Goal: Use online tool/utility: Utilize a website feature to perform a specific function

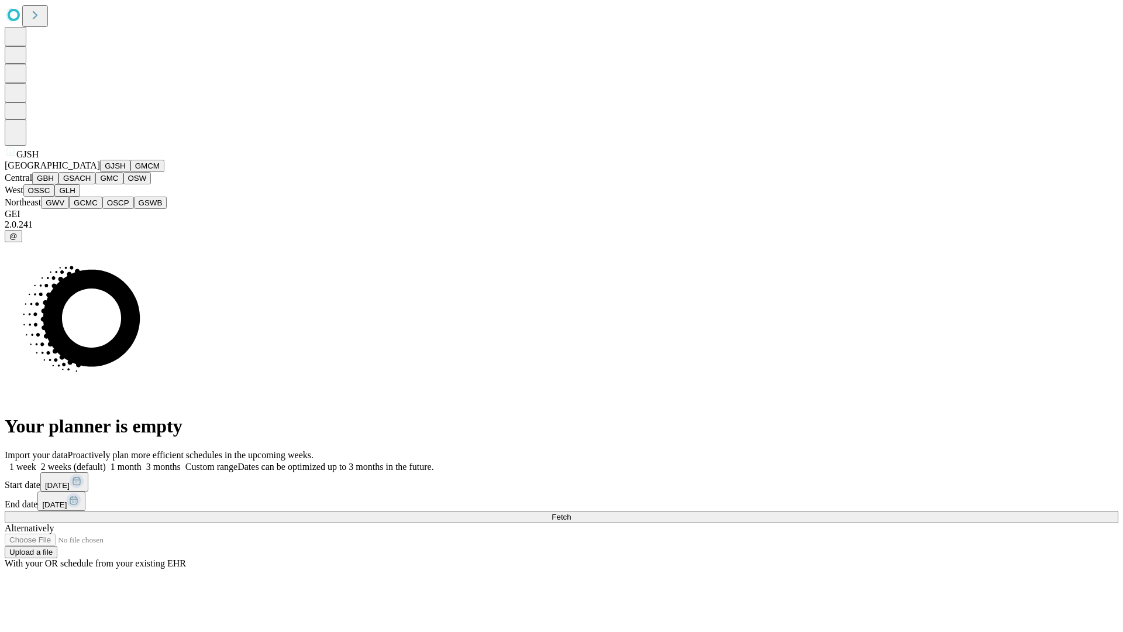
click at [100, 172] on button "GJSH" at bounding box center [115, 166] width 30 height 12
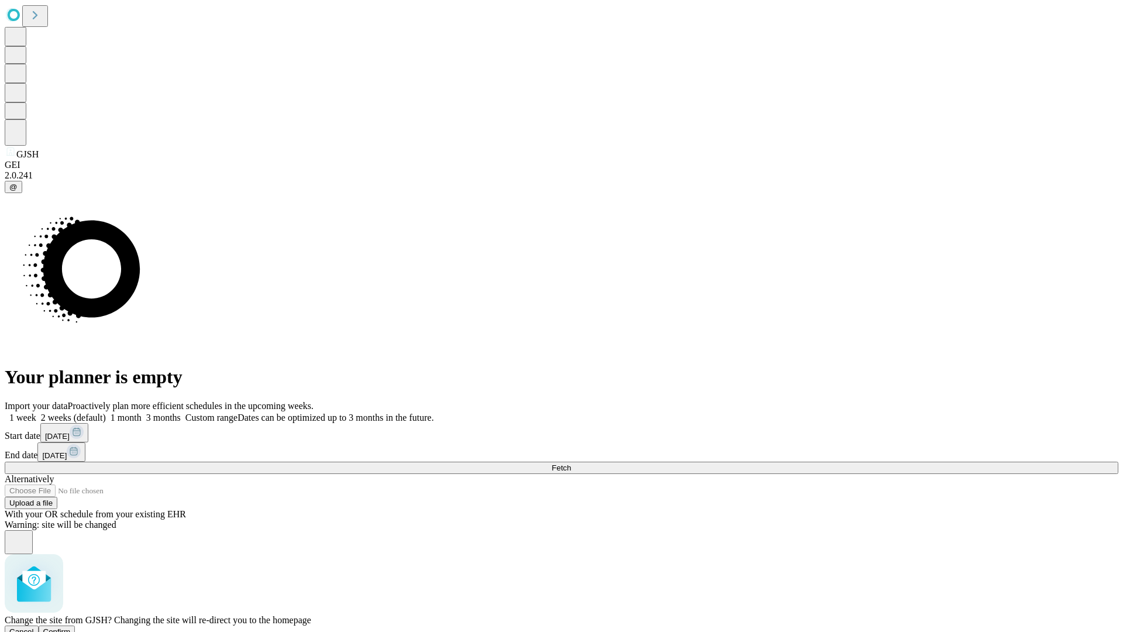
click at [71, 627] on span "Confirm" at bounding box center [56, 631] width 27 height 9
click at [106, 412] on label "2 weeks (default)" at bounding box center [71, 417] width 70 height 10
click at [571, 463] on span "Fetch" at bounding box center [561, 467] width 19 height 9
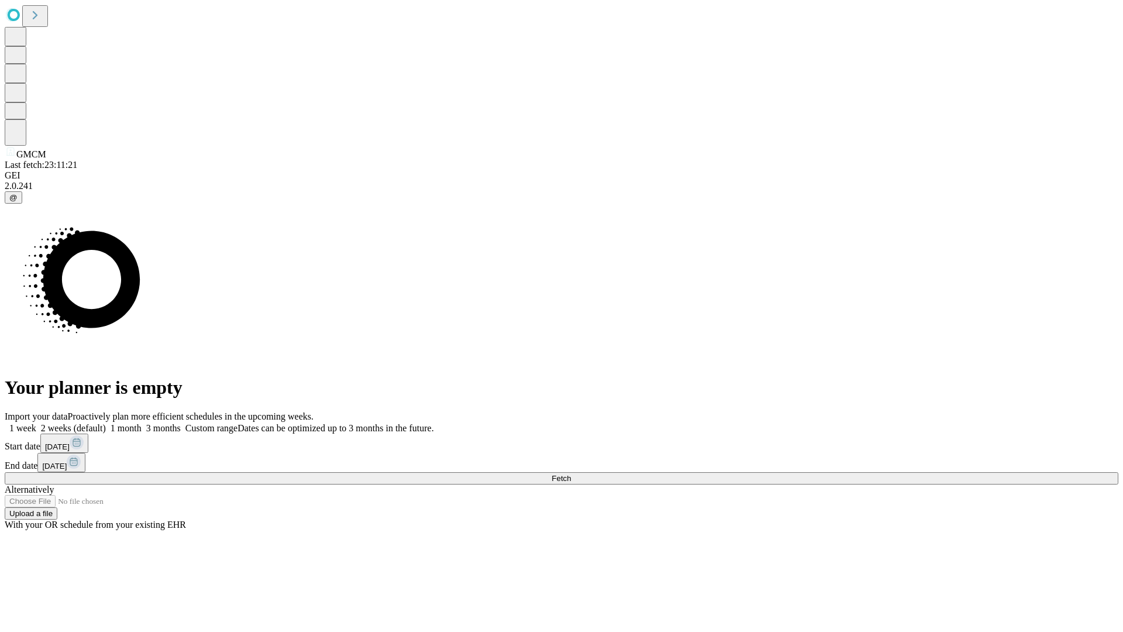
click at [106, 423] on label "2 weeks (default)" at bounding box center [71, 428] width 70 height 10
click at [571, 474] on span "Fetch" at bounding box center [561, 478] width 19 height 9
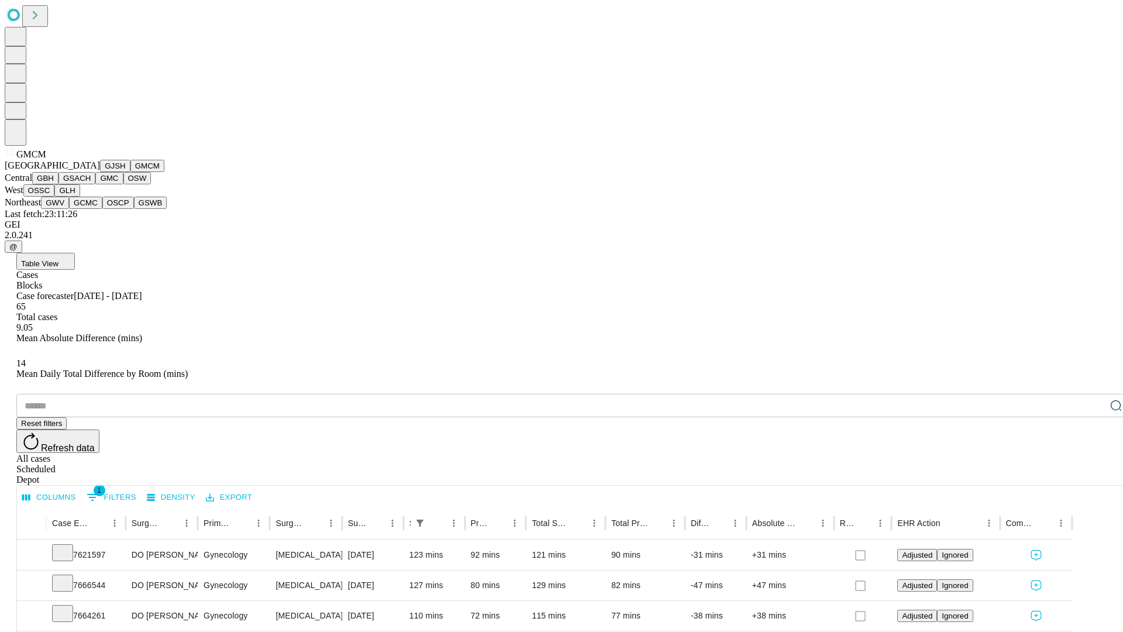
click at [59, 184] on button "GBH" at bounding box center [45, 178] width 26 height 12
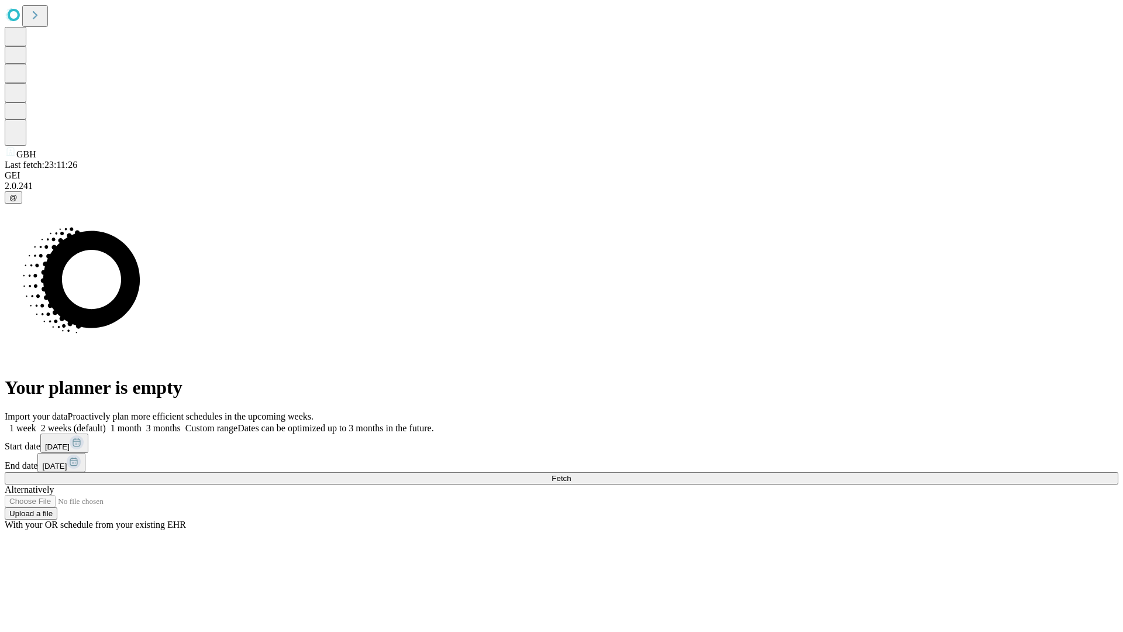
click at [106, 423] on label "2 weeks (default)" at bounding box center [71, 428] width 70 height 10
click at [571, 474] on span "Fetch" at bounding box center [561, 478] width 19 height 9
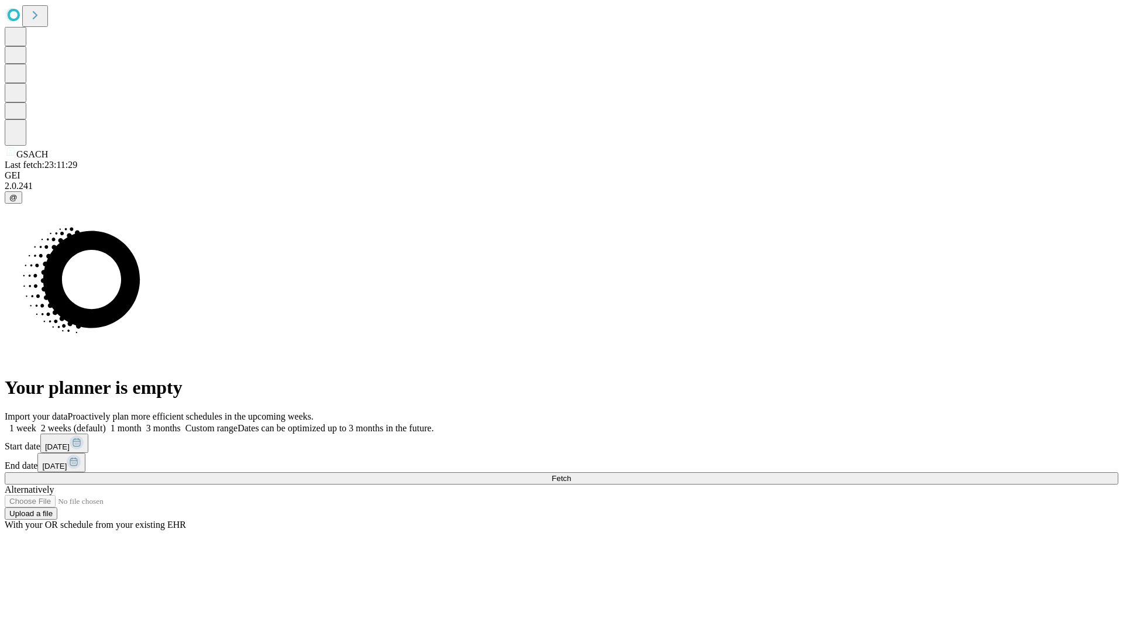
click at [106, 423] on label "2 weeks (default)" at bounding box center [71, 428] width 70 height 10
click at [571, 474] on span "Fetch" at bounding box center [561, 478] width 19 height 9
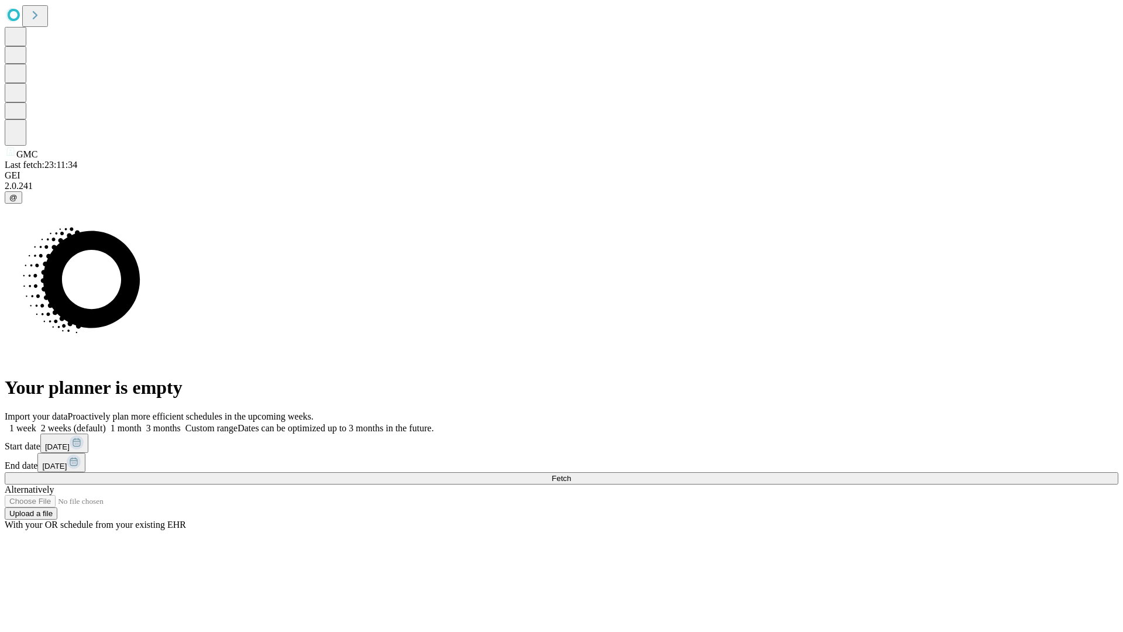
click at [106, 423] on label "2 weeks (default)" at bounding box center [71, 428] width 70 height 10
click at [571, 474] on span "Fetch" at bounding box center [561, 478] width 19 height 9
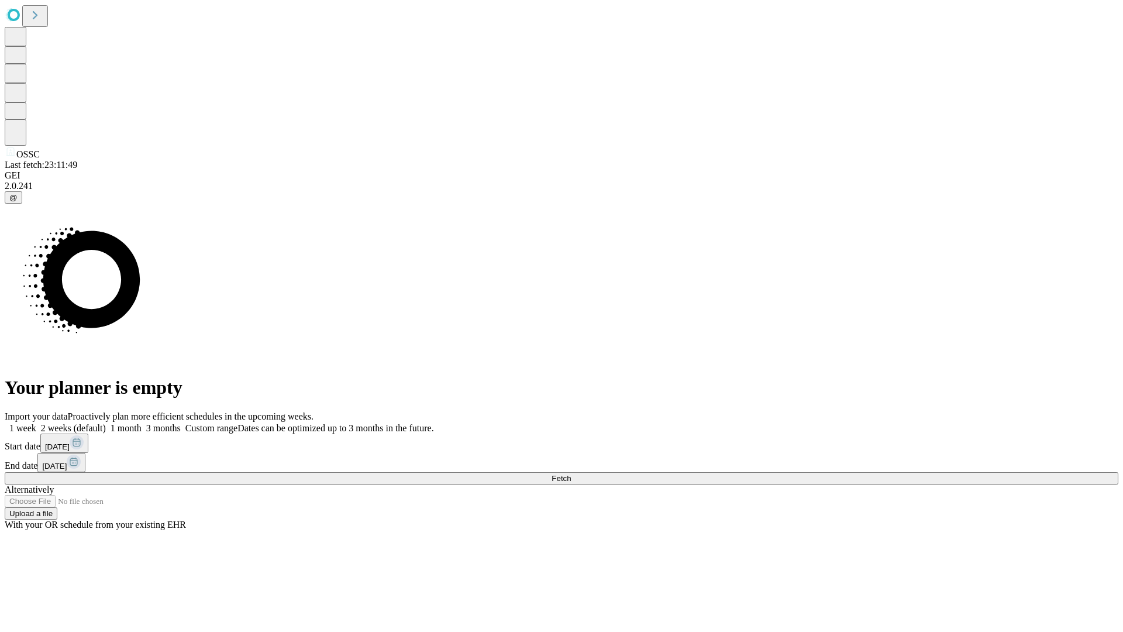
click at [106, 423] on label "2 weeks (default)" at bounding box center [71, 428] width 70 height 10
click at [571, 474] on span "Fetch" at bounding box center [561, 478] width 19 height 9
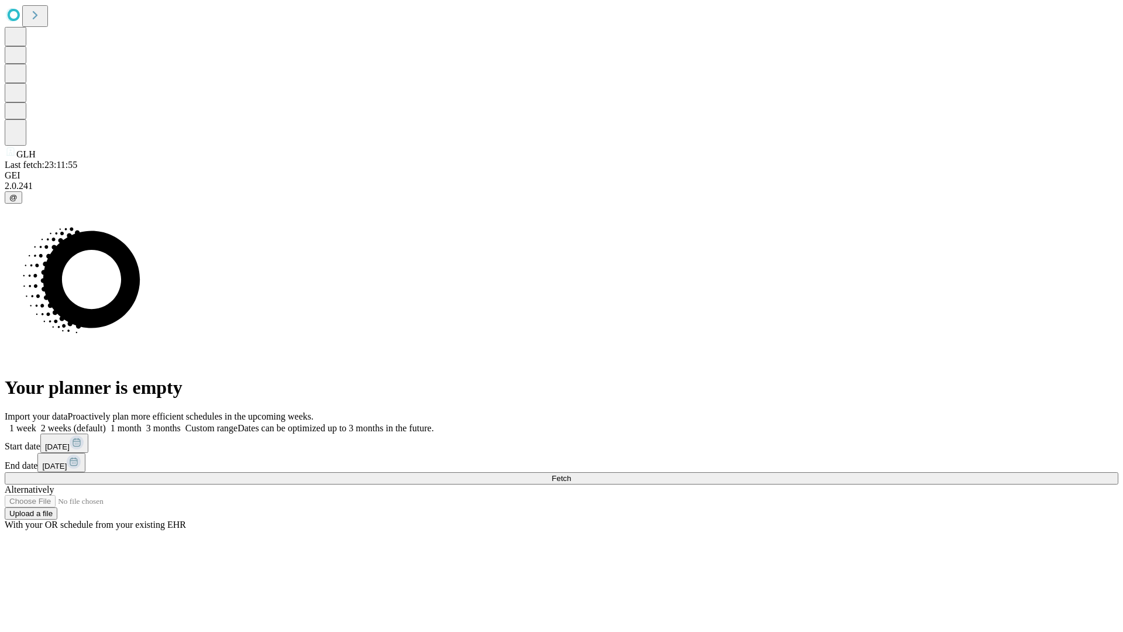
click at [571, 474] on span "Fetch" at bounding box center [561, 478] width 19 height 9
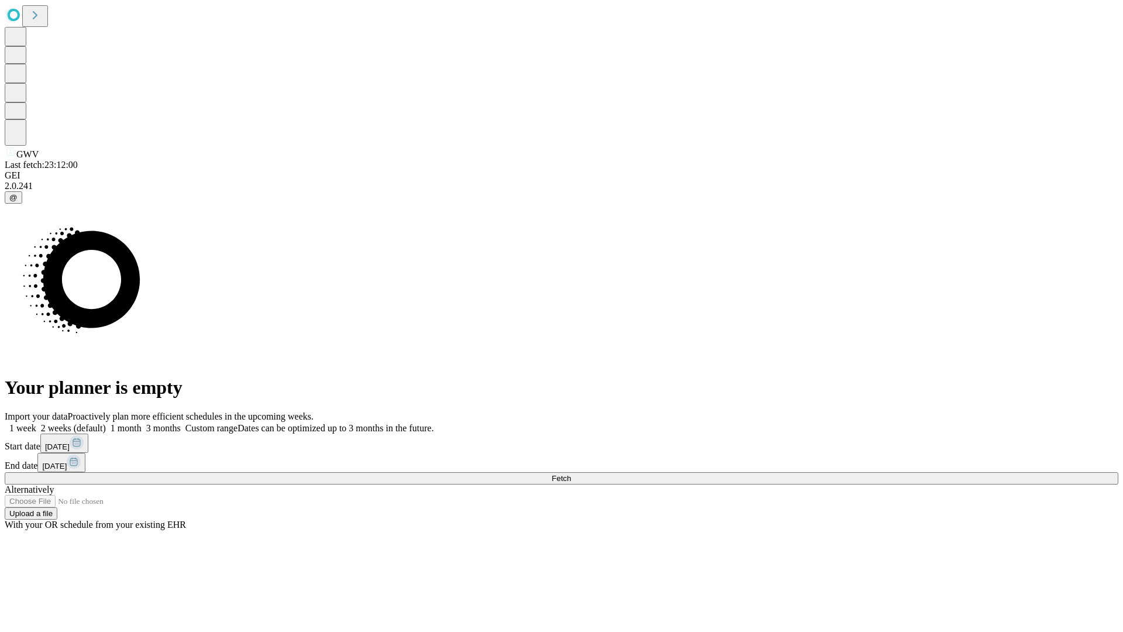
click at [106, 423] on label "2 weeks (default)" at bounding box center [71, 428] width 70 height 10
click at [571, 474] on span "Fetch" at bounding box center [561, 478] width 19 height 9
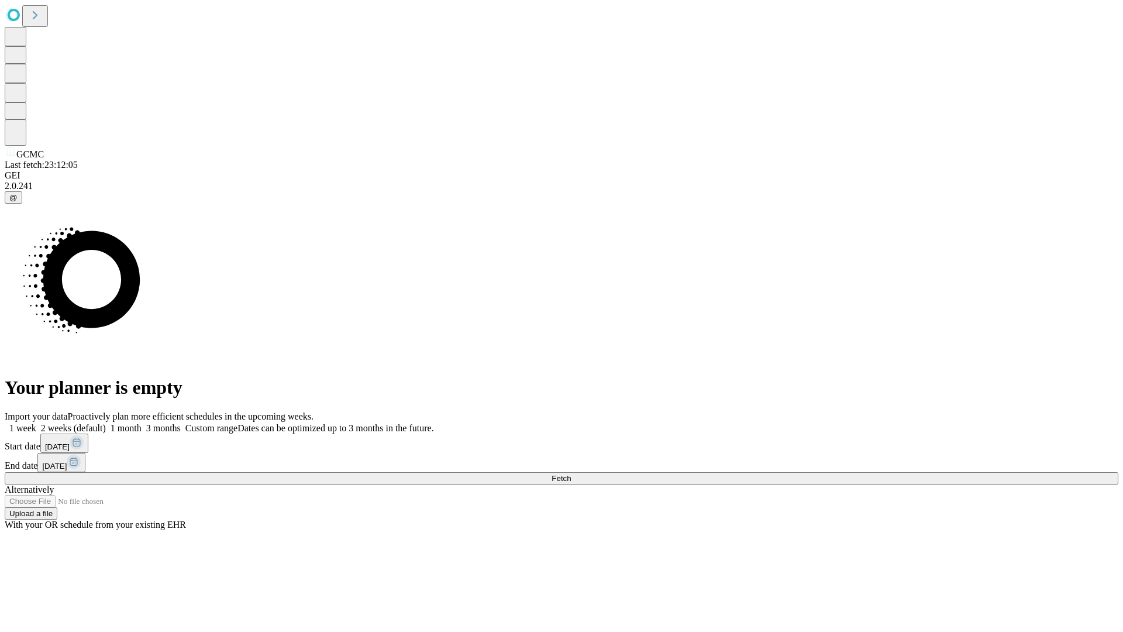
click at [106, 423] on label "2 weeks (default)" at bounding box center [71, 428] width 70 height 10
click at [571, 474] on span "Fetch" at bounding box center [561, 478] width 19 height 9
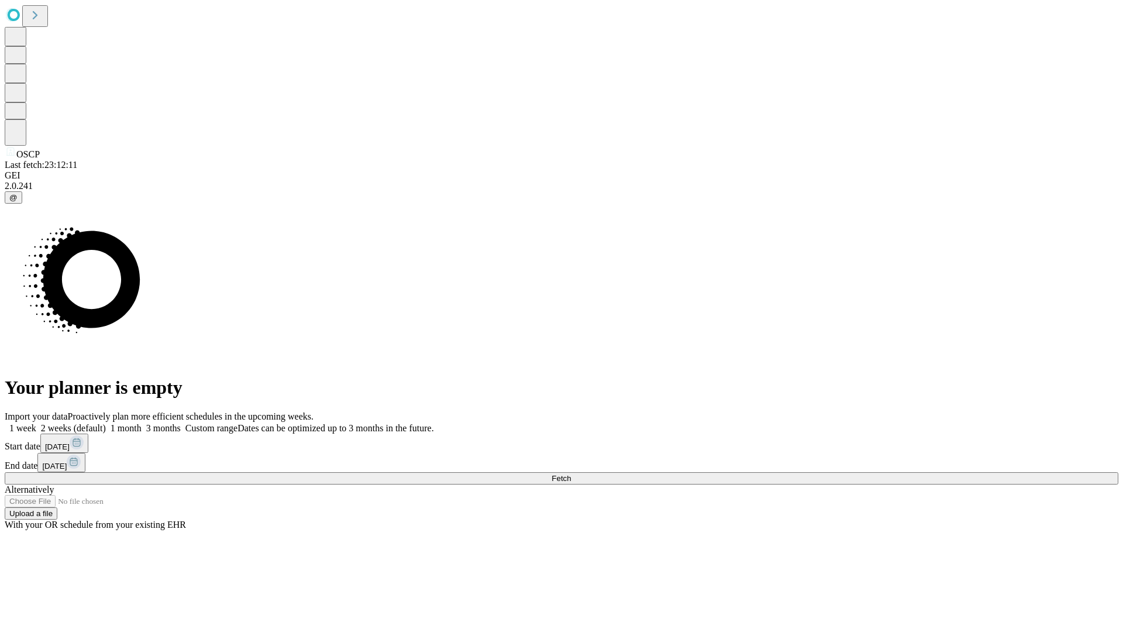
click at [106, 423] on label "2 weeks (default)" at bounding box center [71, 428] width 70 height 10
click at [571, 474] on span "Fetch" at bounding box center [561, 478] width 19 height 9
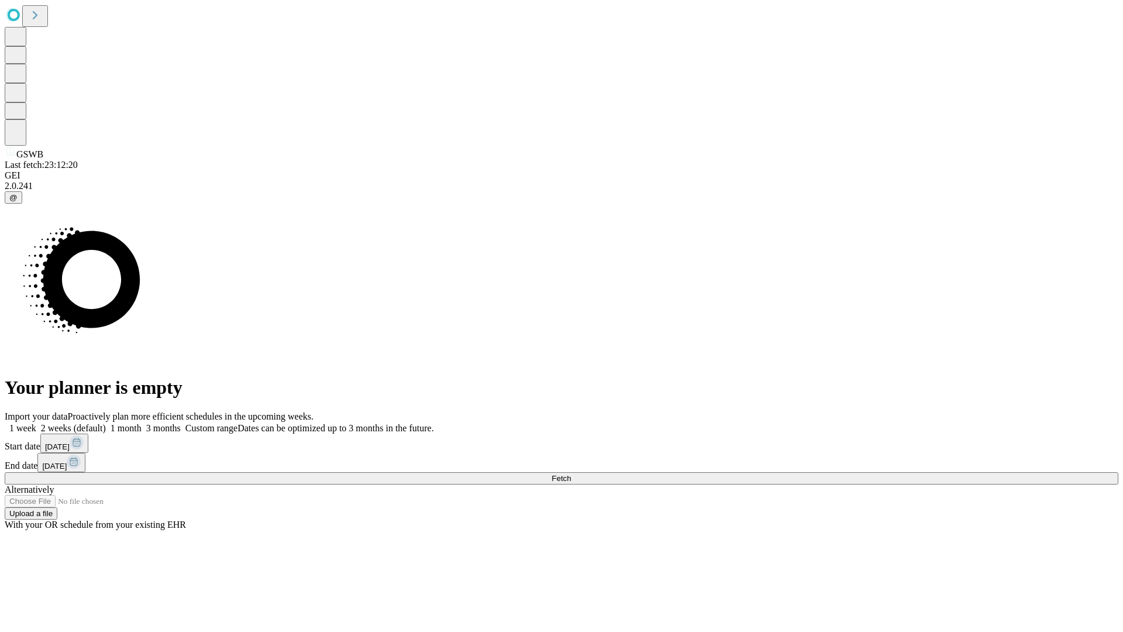
click at [106, 423] on label "2 weeks (default)" at bounding box center [71, 428] width 70 height 10
click at [571, 474] on span "Fetch" at bounding box center [561, 478] width 19 height 9
